Goal: Transaction & Acquisition: Subscribe to service/newsletter

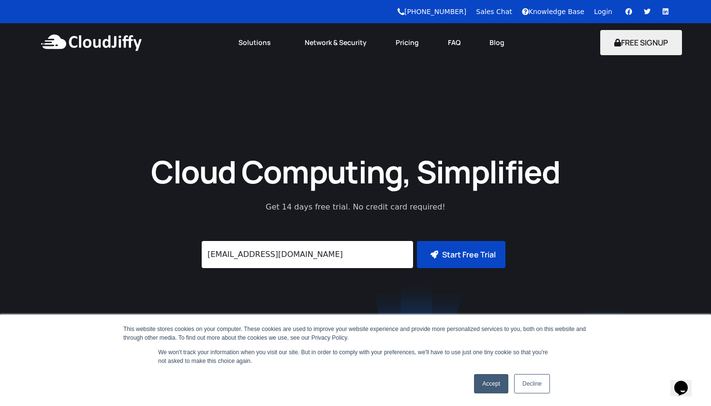
type input "[EMAIL_ADDRESS][DOMAIN_NAME]"
click at [453, 262] on button "Start Free Trial" at bounding box center [461, 254] width 89 height 27
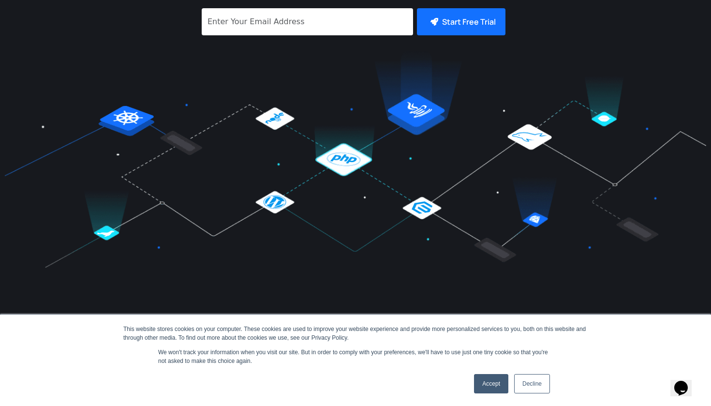
scroll to position [235, 0]
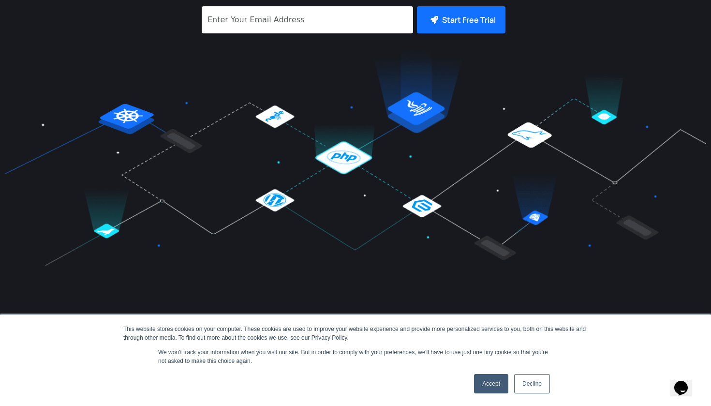
click at [501, 384] on link "Accept" at bounding box center [491, 383] width 34 height 19
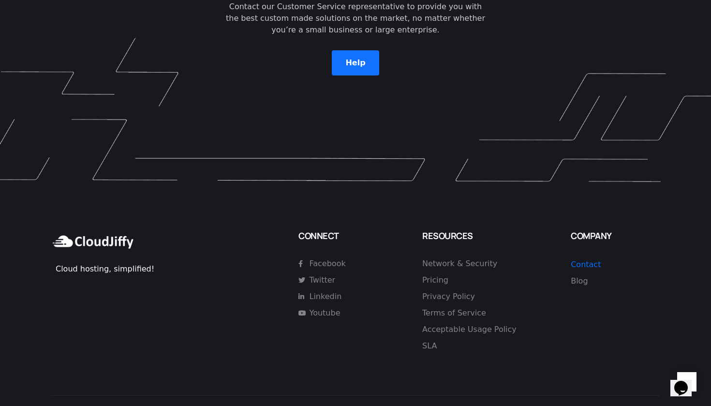
scroll to position [2750, 0]
click at [442, 275] on span "Pricing" at bounding box center [435, 281] width 26 height 12
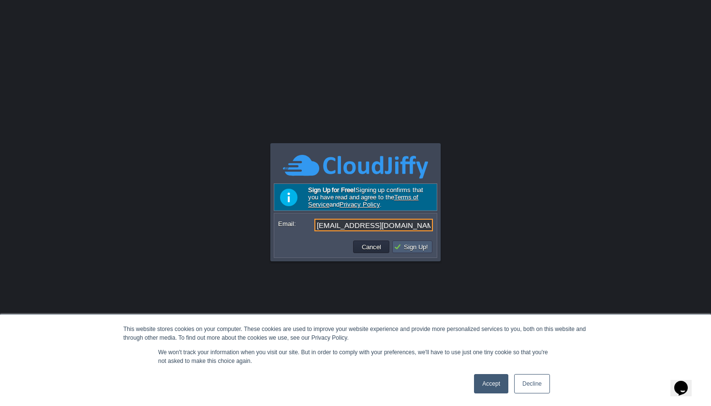
click at [420, 249] on button "Sign Up!" at bounding box center [412, 246] width 37 height 9
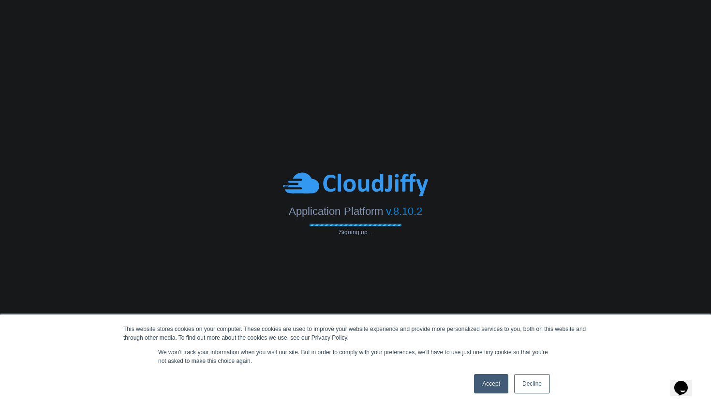
click at [528, 386] on link "Decline" at bounding box center [532, 383] width 36 height 19
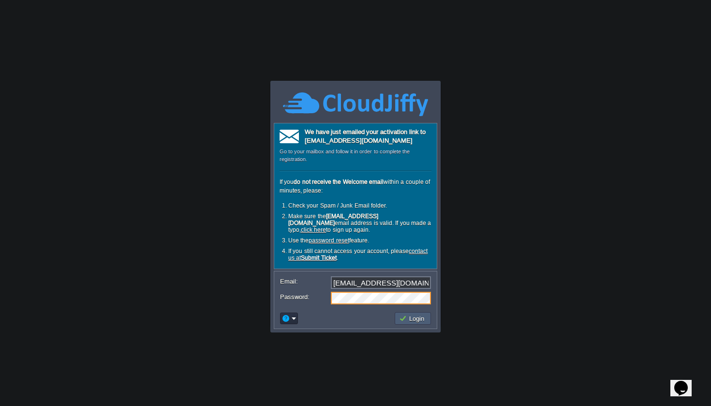
click at [406, 314] on button "Login" at bounding box center [413, 318] width 28 height 9
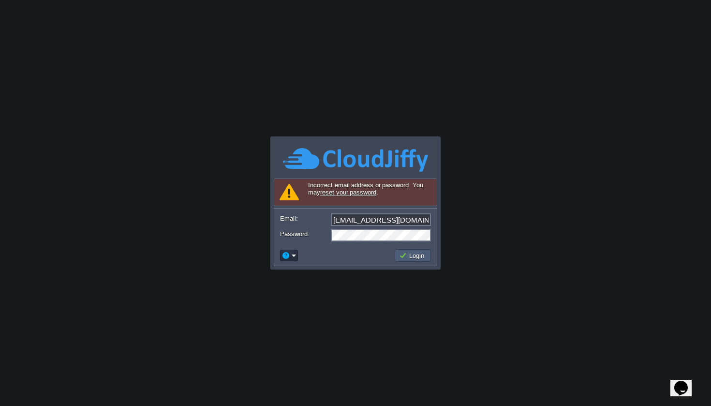
click at [414, 260] on td "Login" at bounding box center [413, 255] width 36 height 13
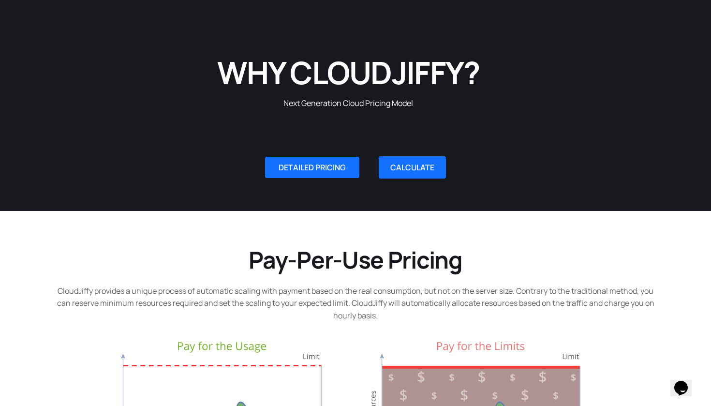
scroll to position [93, 0]
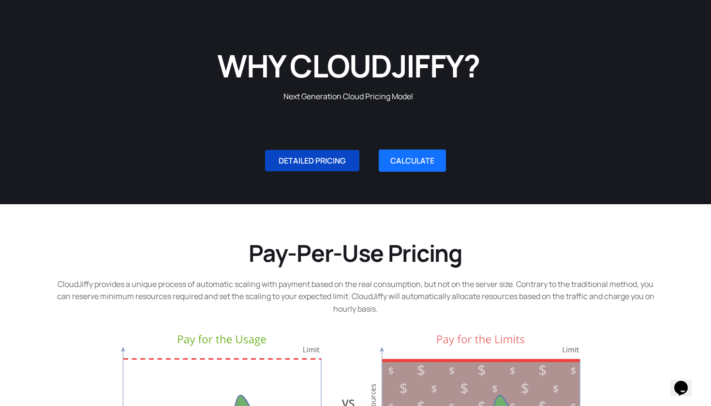
click at [327, 170] on link "DETAILED PRICING" at bounding box center [312, 160] width 94 height 21
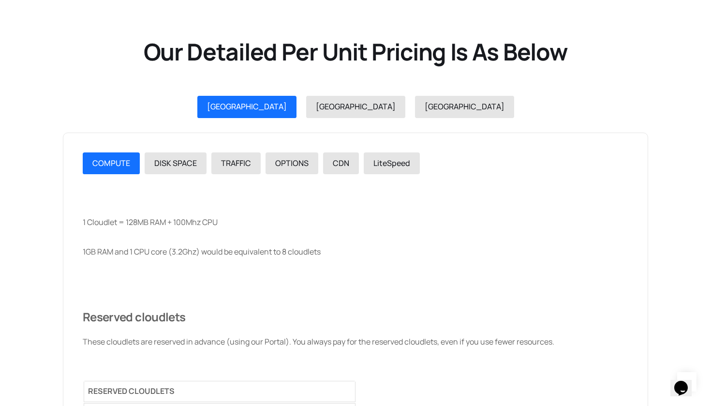
scroll to position [1086, 0]
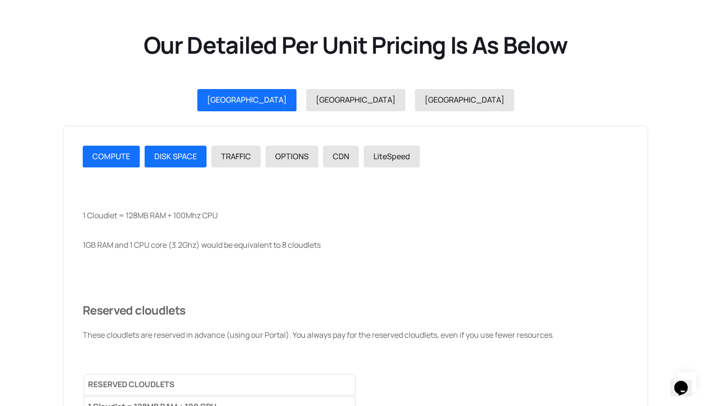
click at [176, 157] on link "DISK SPACE" at bounding box center [176, 157] width 62 height 22
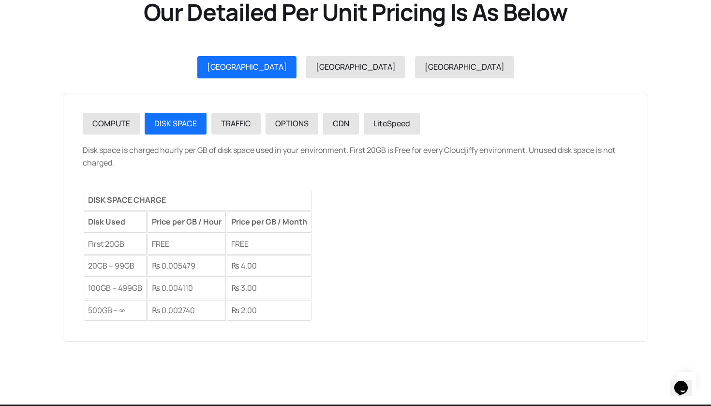
scroll to position [1126, 0]
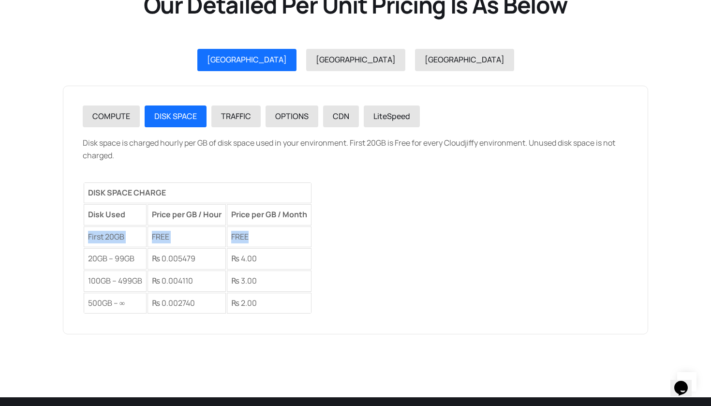
drag, startPoint x: 260, startPoint y: 230, endPoint x: 107, endPoint y: 219, distance: 152.8
click at [107, 226] on tr "First 20GB FREE FREE" at bounding box center [198, 236] width 228 height 21
click at [118, 117] on link "COMPUTE" at bounding box center [111, 116] width 57 height 22
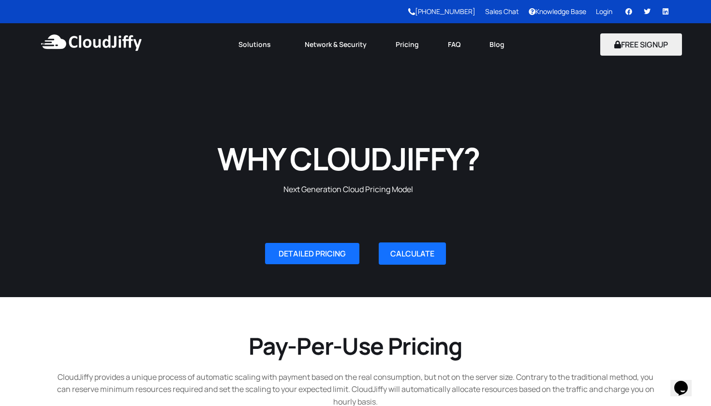
scroll to position [0, 0]
click at [619, 54] on button "FREE SIGNUP" at bounding box center [641, 44] width 82 height 22
